Goal: Task Accomplishment & Management: Manage account settings

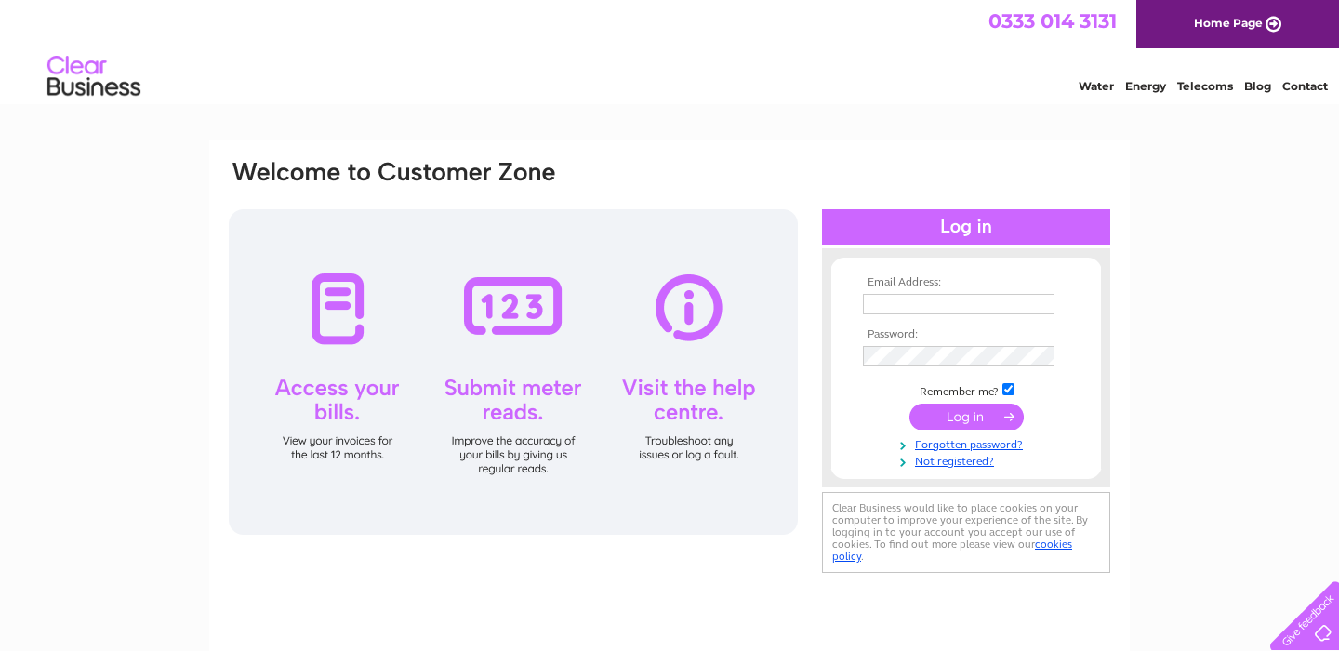
type input "[PERSON_NAME][EMAIL_ADDRESS][DOMAIN_NAME]"
click at [944, 410] on input "submit" at bounding box center [967, 417] width 114 height 26
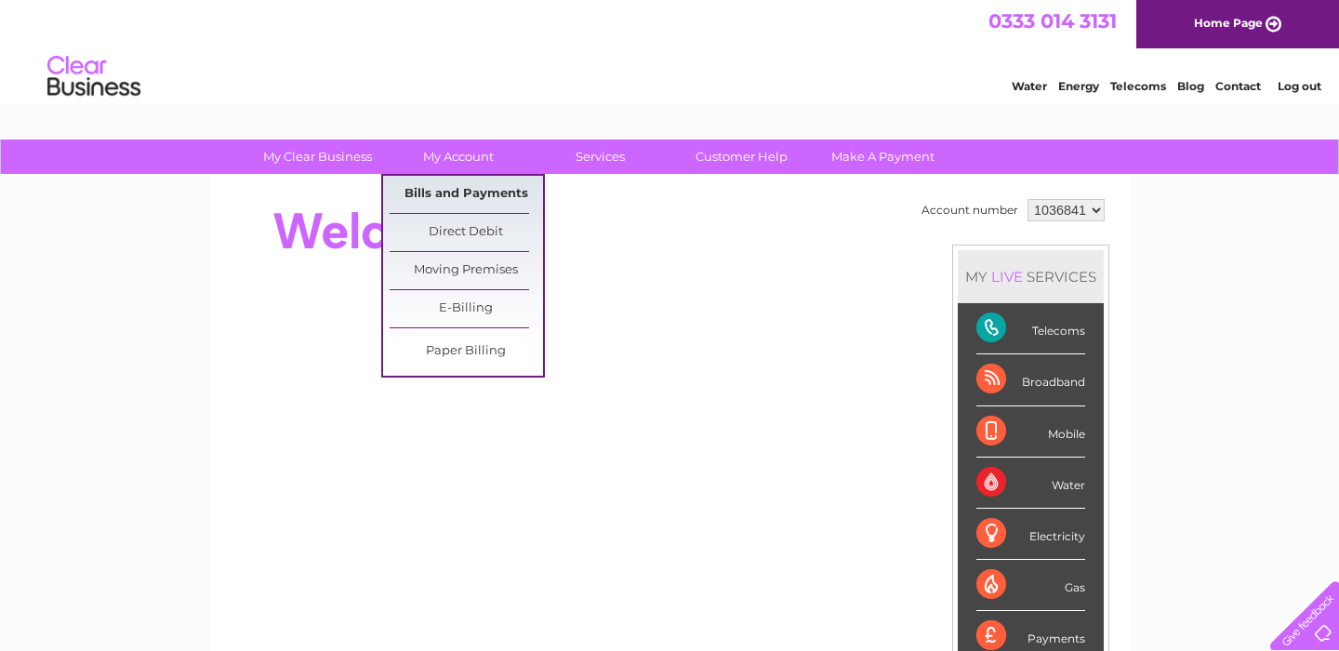
click at [473, 188] on link "Bills and Payments" at bounding box center [466, 194] width 153 height 37
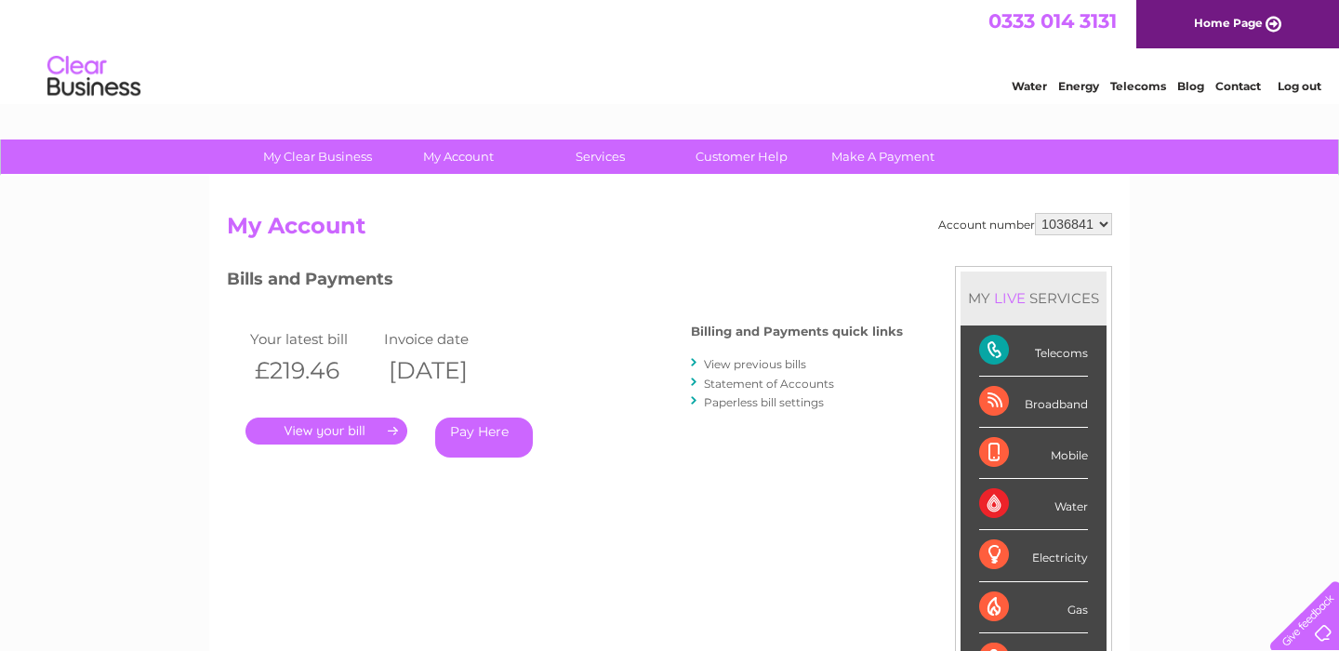
click at [344, 426] on link "." at bounding box center [327, 431] width 162 height 27
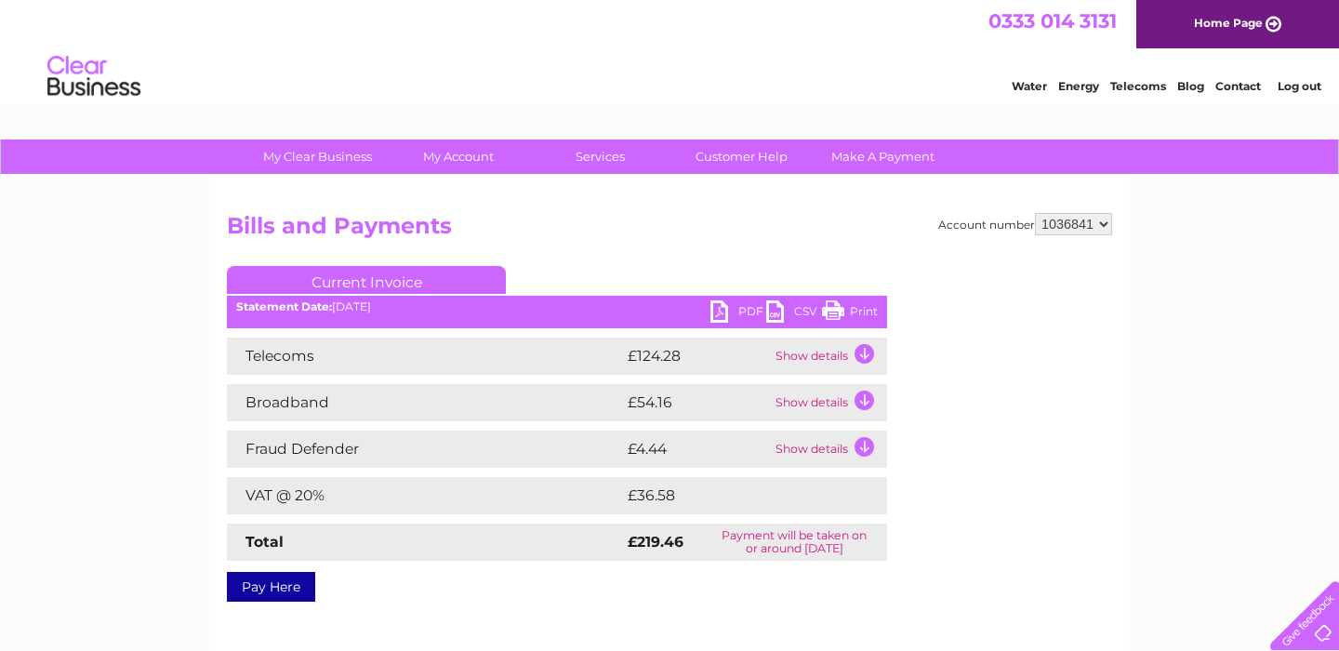
click at [722, 311] on link "PDF" at bounding box center [739, 313] width 56 height 27
